Goal: Transaction & Acquisition: Purchase product/service

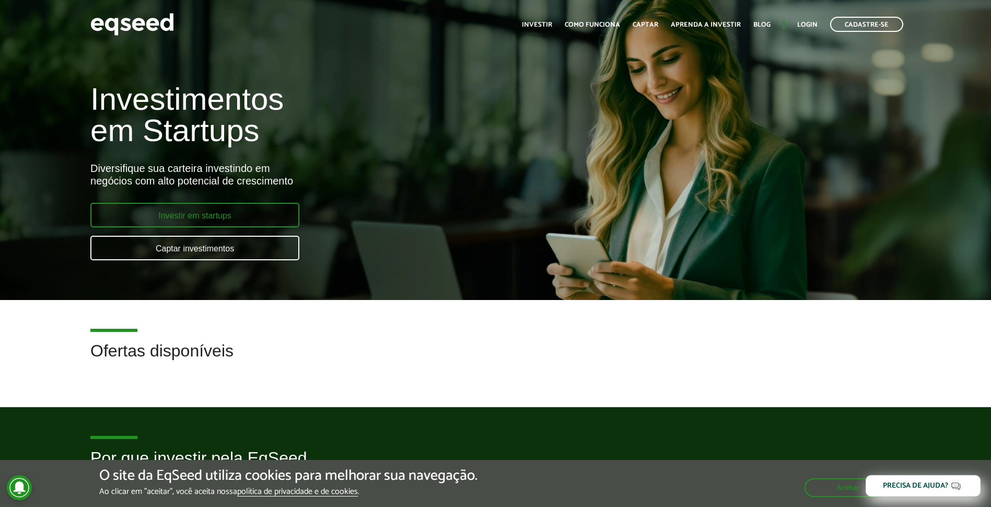
click at [182, 220] on link "Investir em startups" at bounding box center [194, 215] width 209 height 25
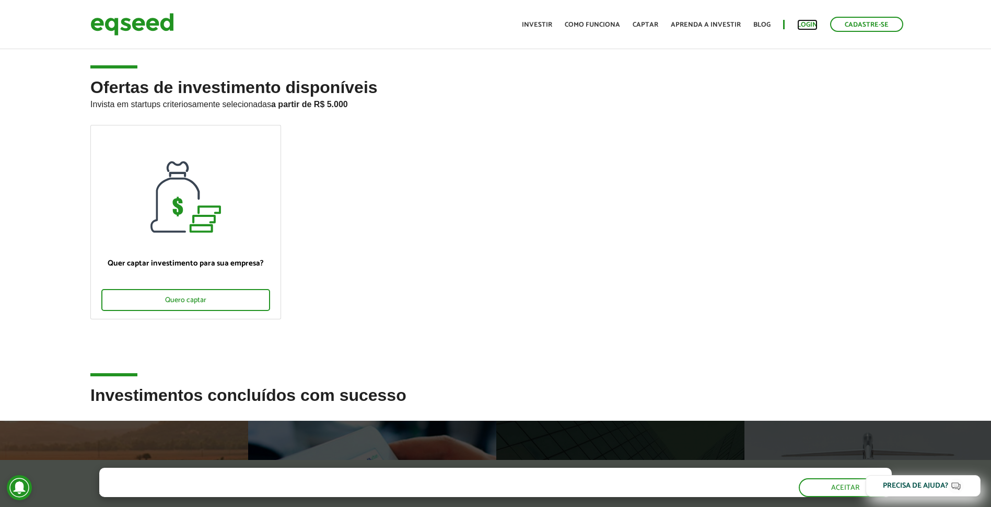
click at [802, 28] on link "Login" at bounding box center [807, 24] width 20 height 7
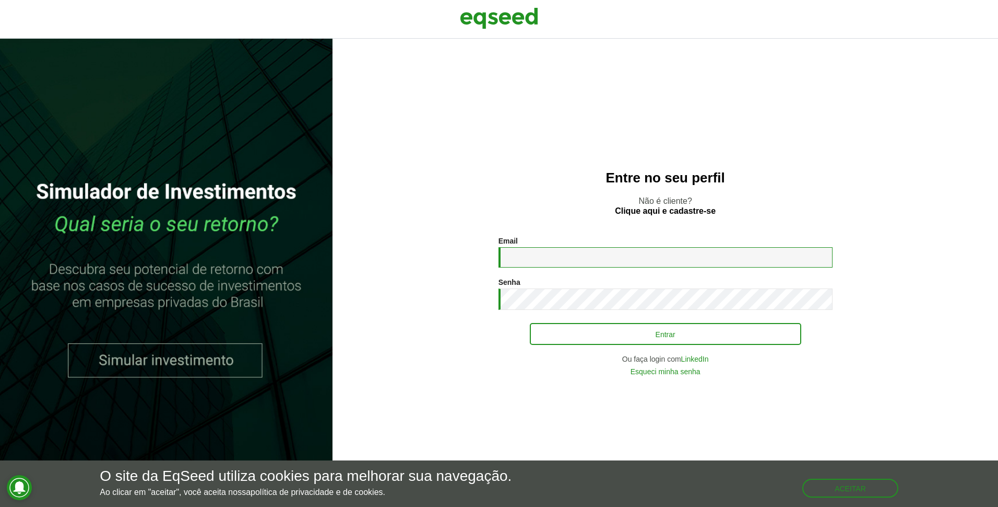
type input "**********"
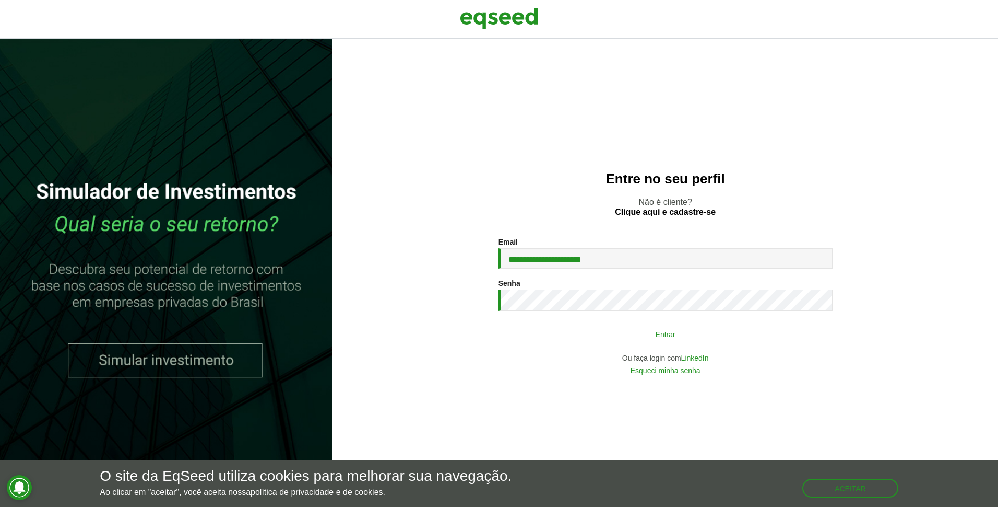
click at [568, 337] on button "Entrar" at bounding box center [666, 334] width 272 height 20
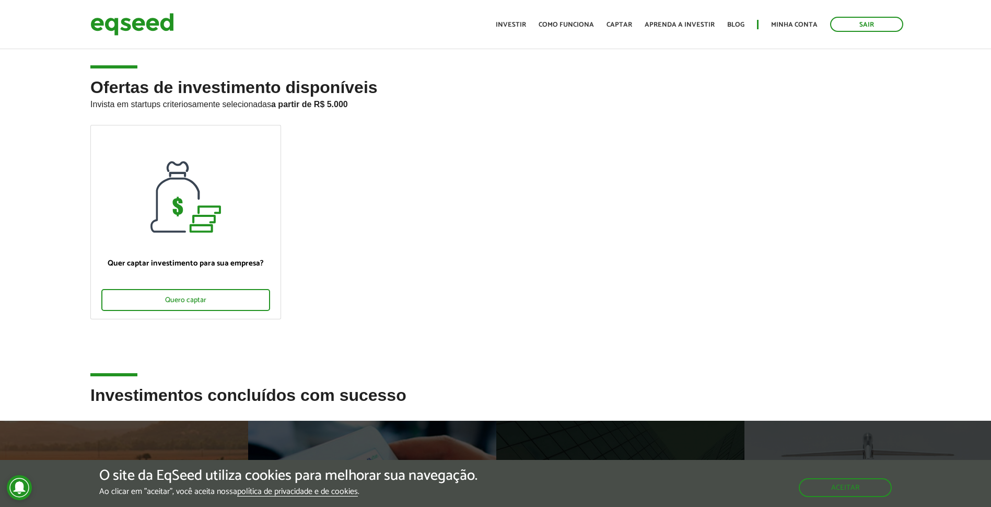
drag, startPoint x: 41, startPoint y: 279, endPoint x: 40, endPoint y: 325, distance: 46.0
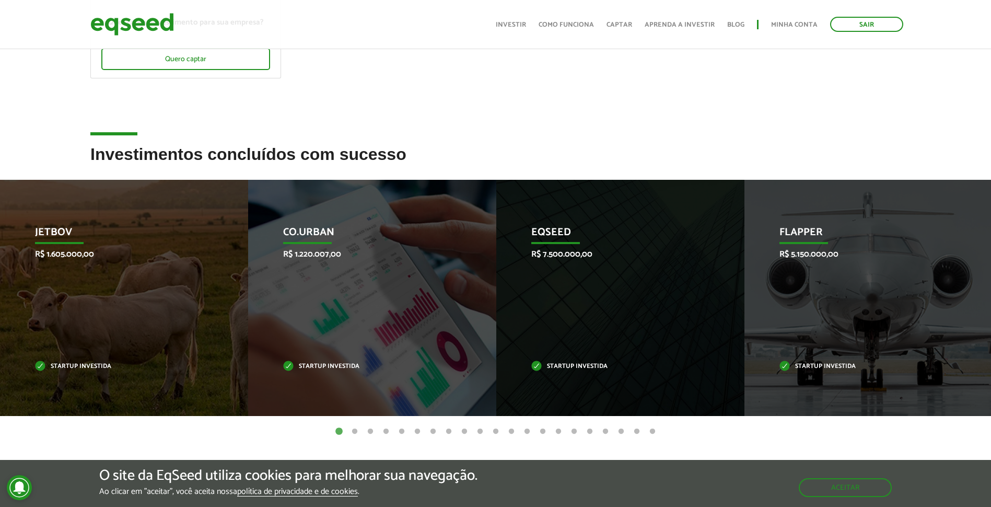
scroll to position [257, 0]
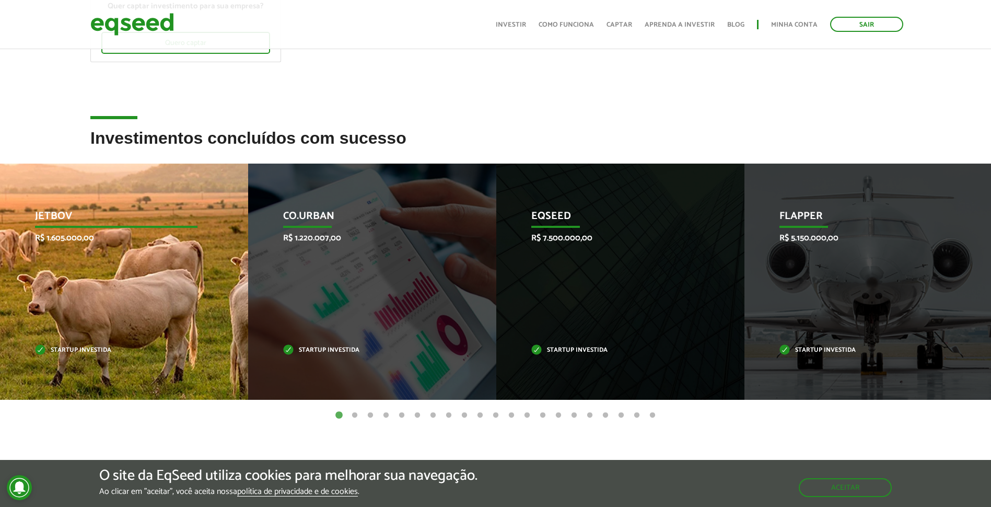
click at [79, 255] on div "JetBov R$ 1.605.000,00 Startup investida" at bounding box center [116, 281] width 232 height 236
click at [69, 228] on div "JetBov R$ 1.605.000,00 Startup investida" at bounding box center [116, 281] width 232 height 236
click at [75, 348] on p "Startup investida" at bounding box center [116, 350] width 163 height 6
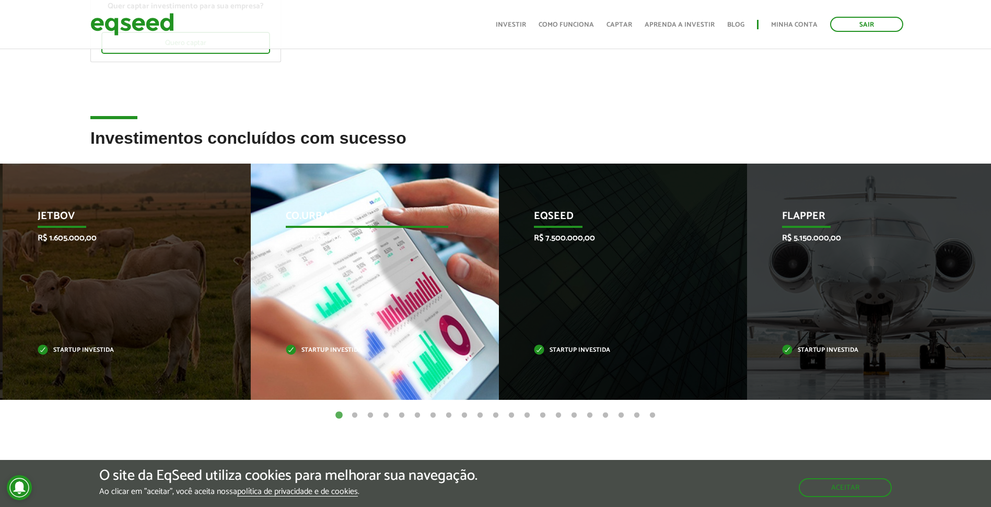
click at [357, 257] on div "Co.Urban R$ 1.220.007,00 Startup investida" at bounding box center [367, 281] width 232 height 236
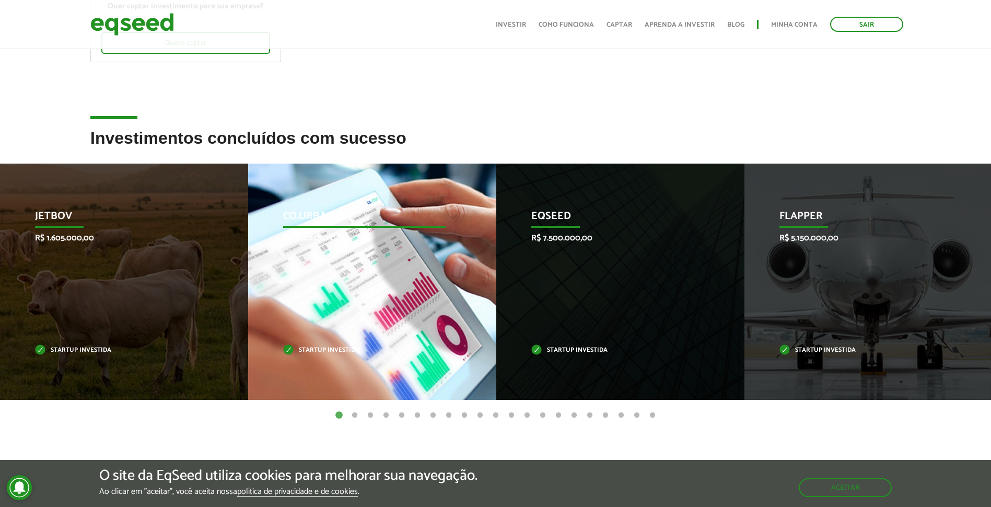
click at [355, 264] on div "Co.Urban R$ 1.220.007,00 Startup investida" at bounding box center [364, 281] width 232 height 236
drag, startPoint x: 354, startPoint y: 263, endPoint x: 363, endPoint y: 220, distance: 43.8
click at [354, 262] on div "Co.Urban R$ 1.220.007,00 Startup investida" at bounding box center [364, 281] width 232 height 236
